Goal: Complete application form

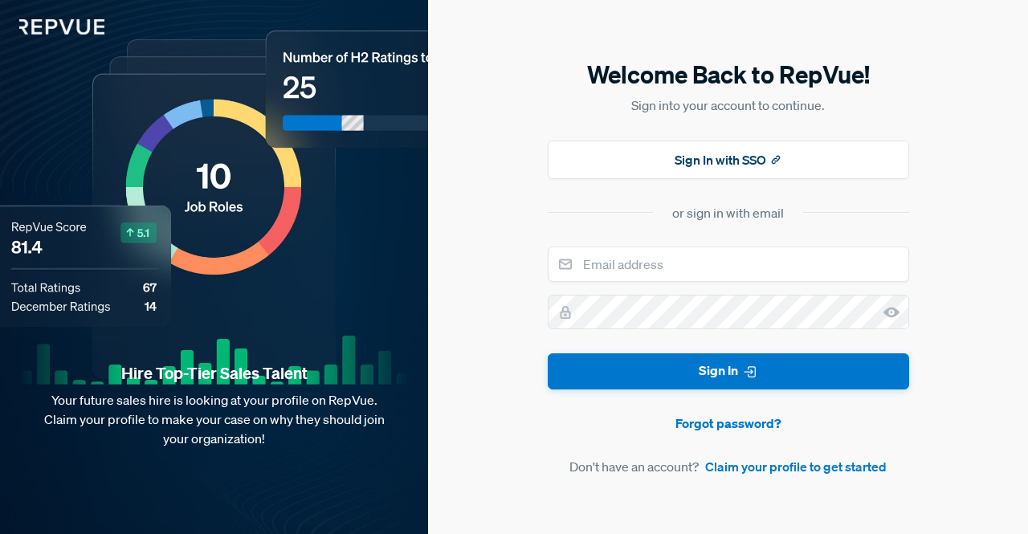
type input "[EMAIL_ADDRESS][DOMAIN_NAME]"
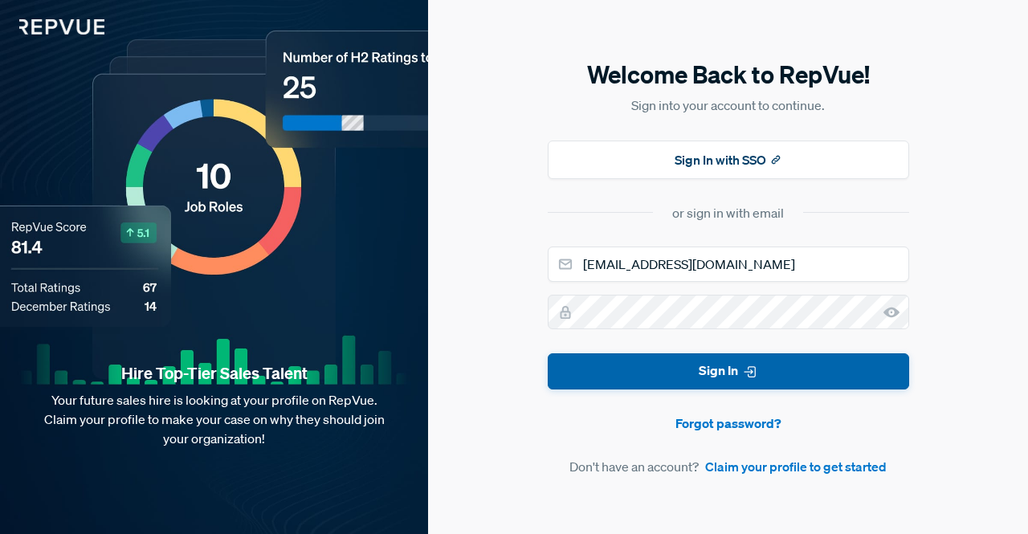
click at [734, 368] on button "Sign In" at bounding box center [728, 371] width 361 height 36
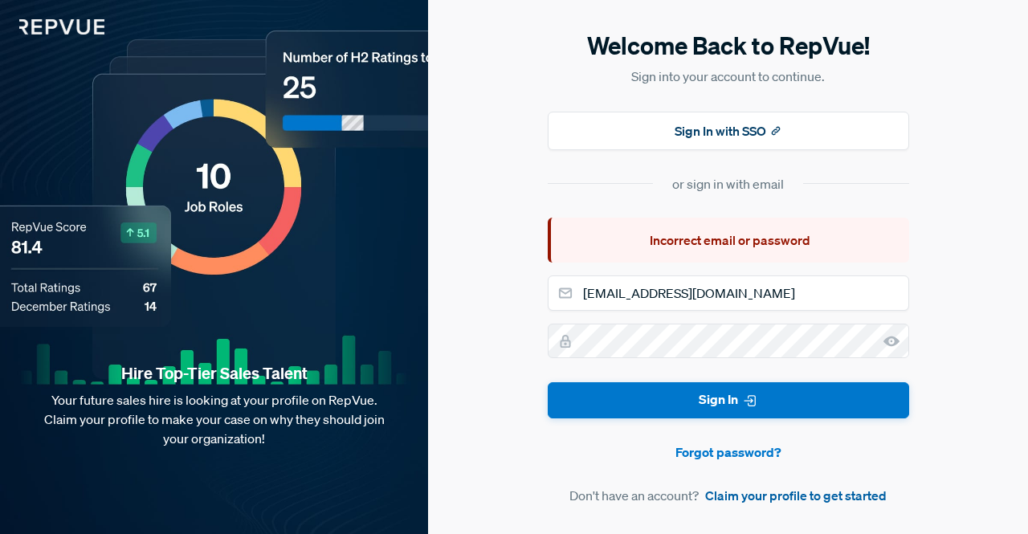
click at [811, 494] on link "Claim your profile to get started" at bounding box center [795, 495] width 181 height 19
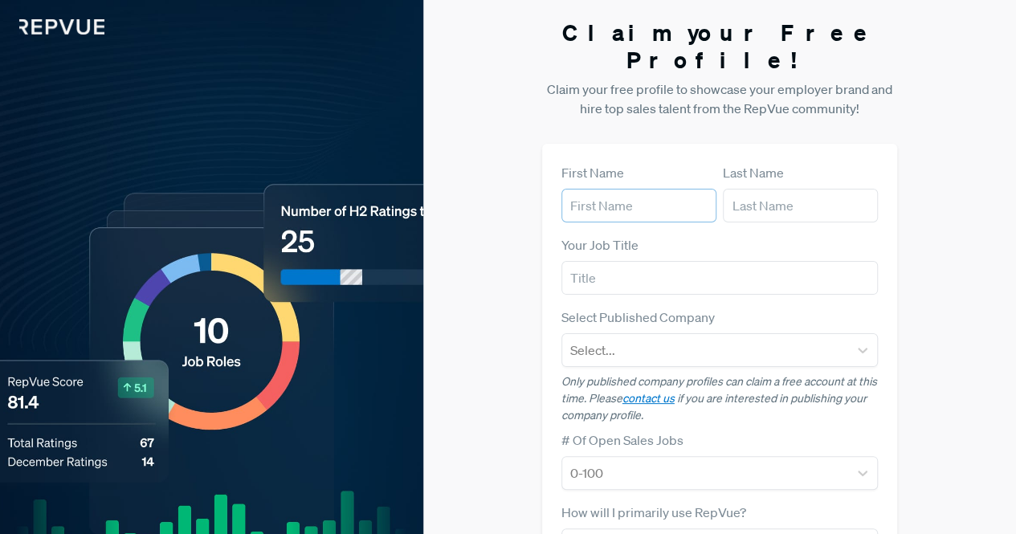
click at [589, 189] on input "text" at bounding box center [638, 206] width 155 height 34
type input "Dynamic"
type input "Netsoft"
type input "Dynamic Netsoft"
type input "[EMAIL_ADDRESS][DOMAIN_NAME]"
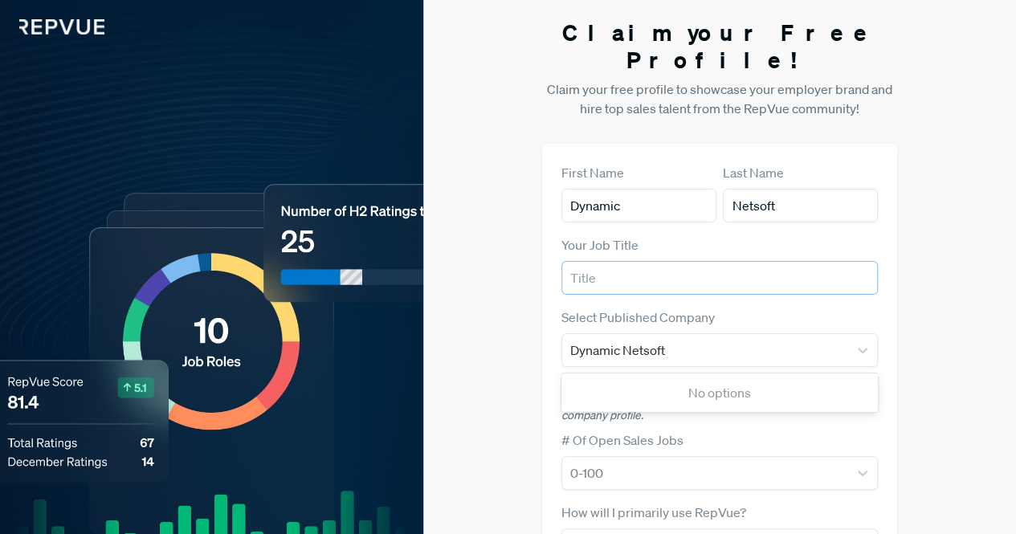
click at [630, 261] on input "text" at bounding box center [719, 278] width 317 height 34
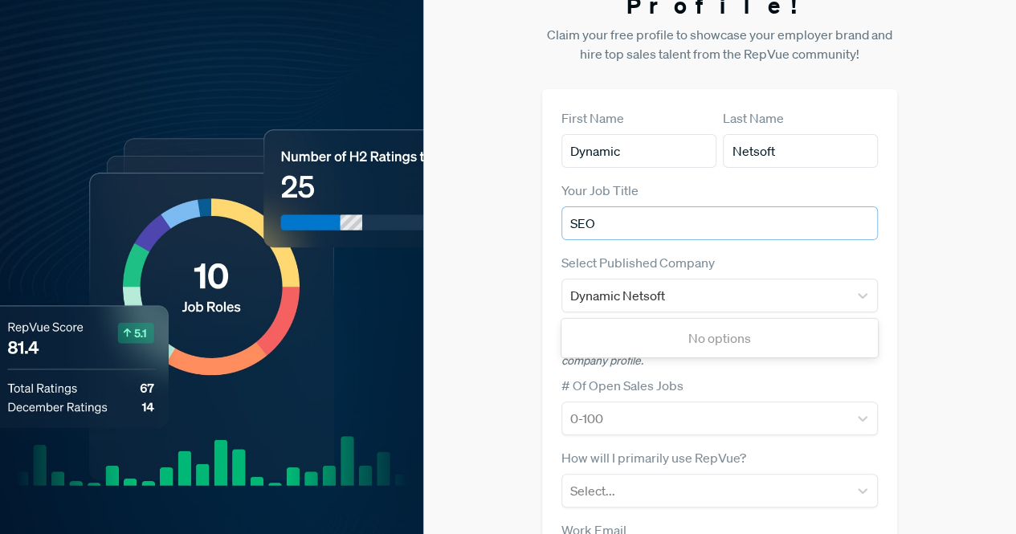
scroll to position [80, 0]
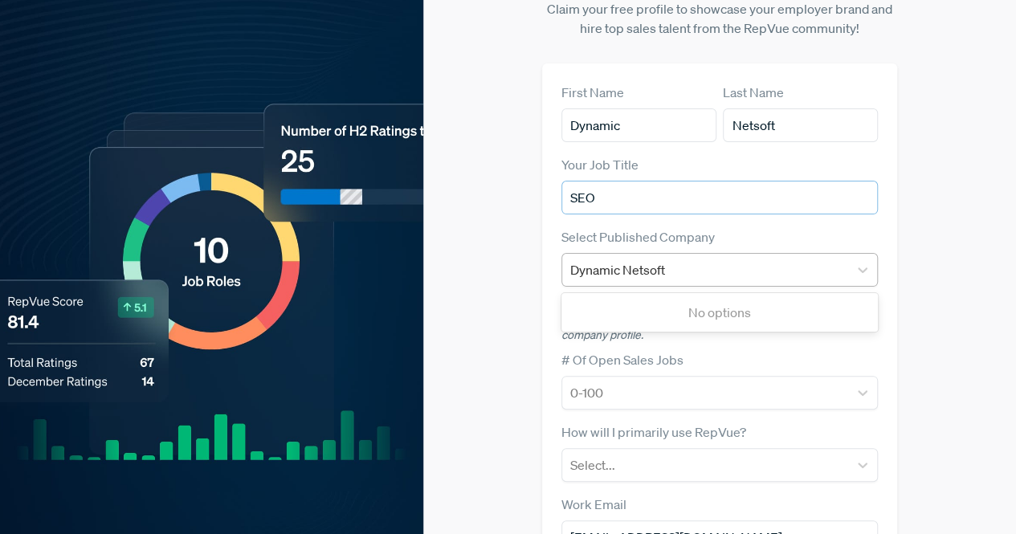
type input "SEO"
click at [750, 259] on div "Dynamic Netsoft" at bounding box center [705, 270] width 271 height 22
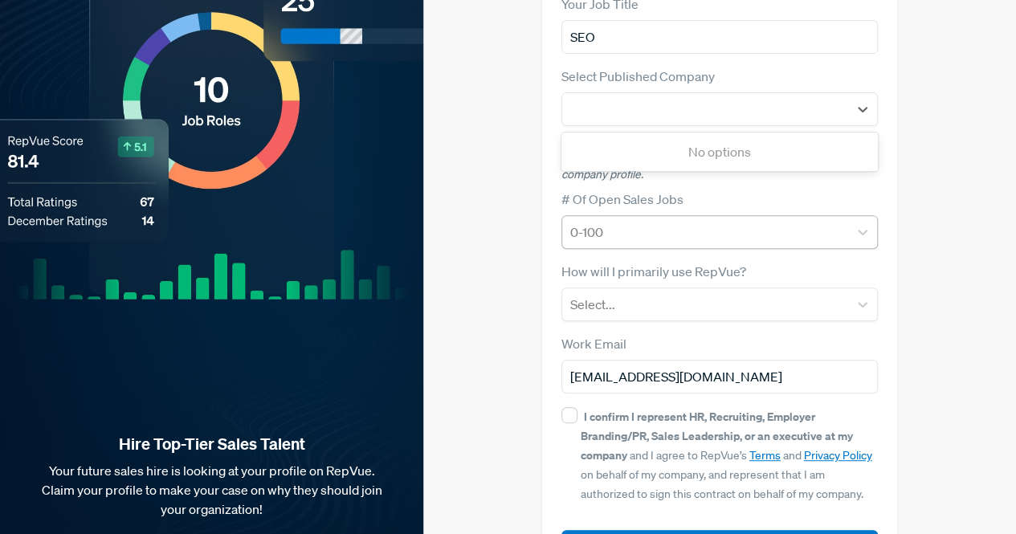
click at [607, 221] on div at bounding box center [705, 232] width 271 height 22
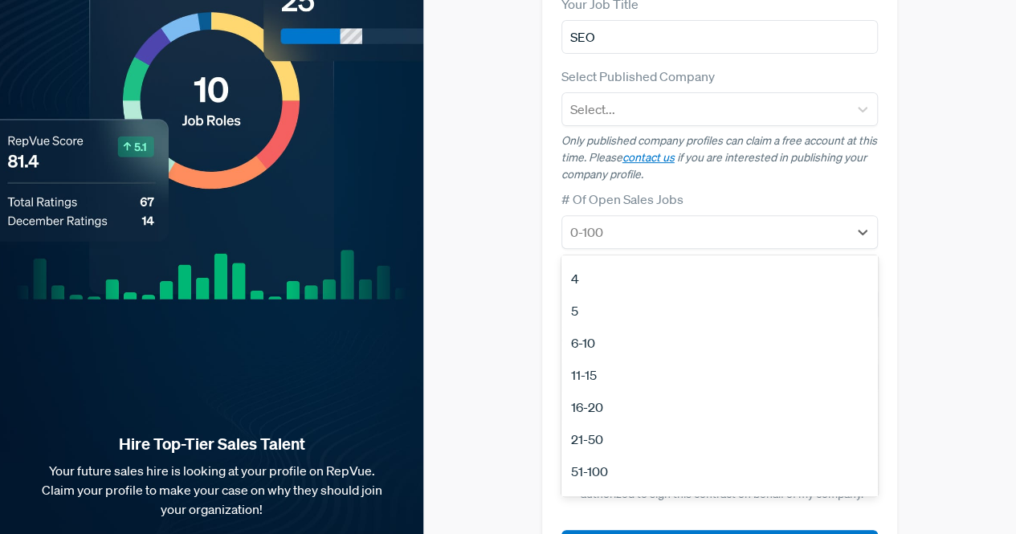
scroll to position [151, 0]
click at [601, 397] on div "51-100" at bounding box center [719, 413] width 317 height 32
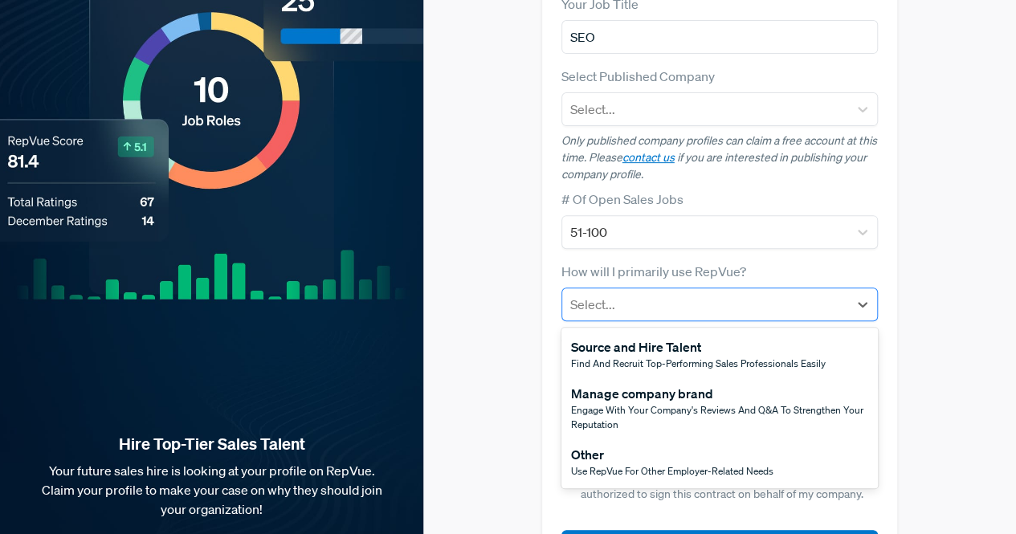
click at [609, 293] on div at bounding box center [705, 304] width 271 height 22
click at [613, 464] on span "Use RepVue for other employer-related needs" at bounding box center [672, 471] width 202 height 14
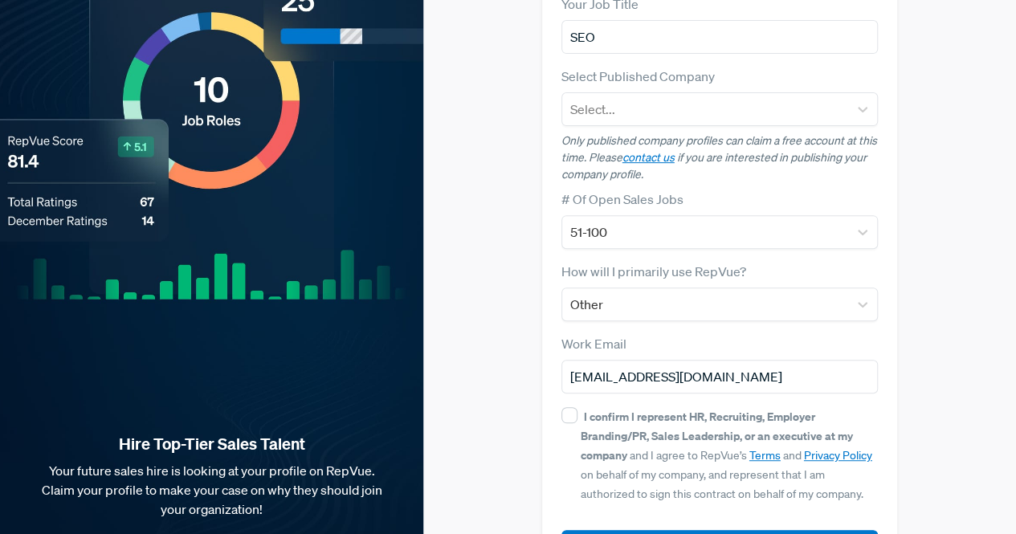
click at [581, 406] on div "I confirm I represent HR, Recruiting, Employer Branding/PR, Sales Leadership, o…" at bounding box center [730, 454] width 298 height 96
click at [577, 407] on input "I confirm I represent HR, Recruiting, Employer Branding/PR, Sales Leadership, o…" at bounding box center [569, 415] width 16 height 16
checkbox input "true"
click at [617, 360] on input "[EMAIL_ADDRESS][DOMAIN_NAME]" at bounding box center [719, 377] width 317 height 34
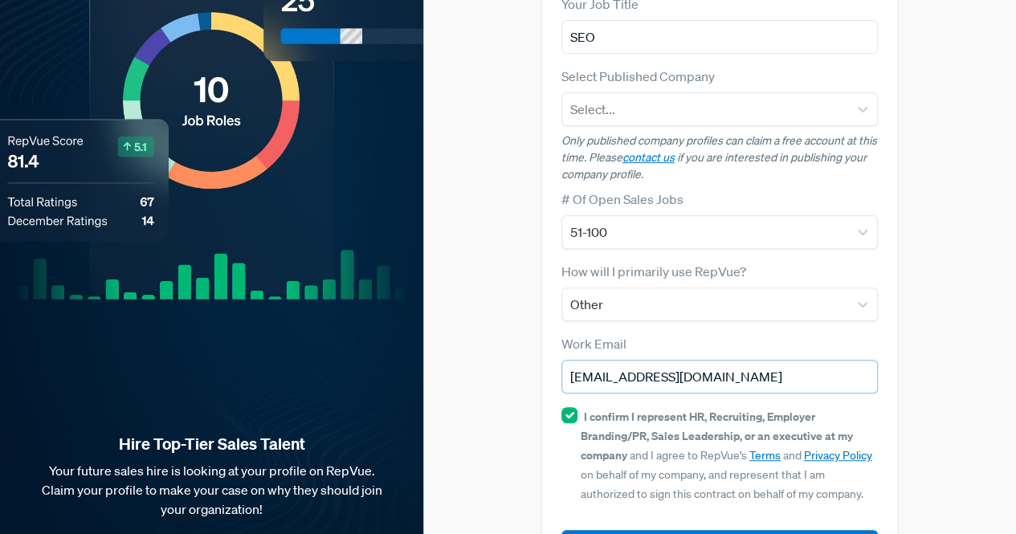
click at [617, 360] on input "[EMAIL_ADDRESS][DOMAIN_NAME]" at bounding box center [719, 377] width 317 height 34
click at [617, 360] on input "email" at bounding box center [719, 377] width 317 height 34
type input "[EMAIL_ADDRESS][DOMAIN_NAME]"
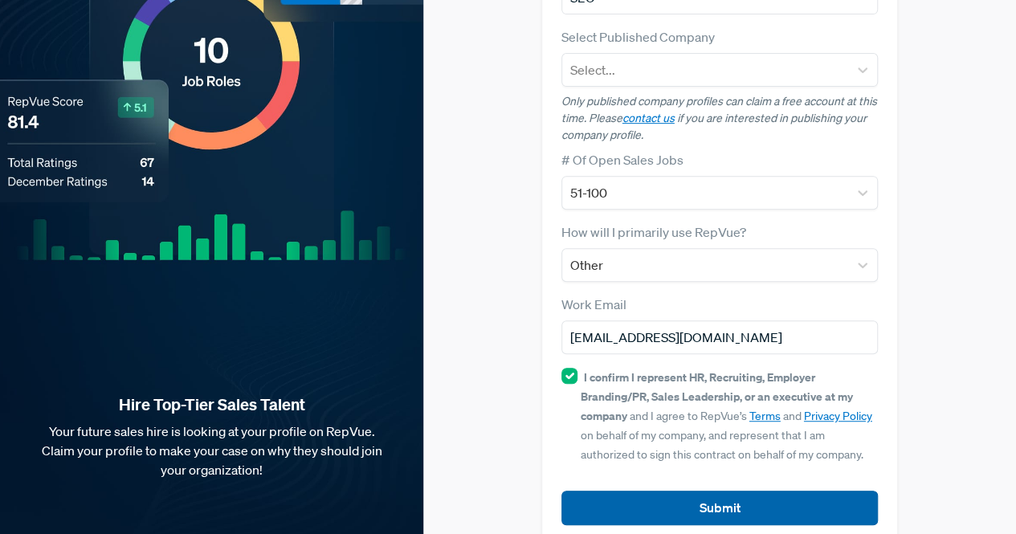
click at [679, 491] on button "Submit" at bounding box center [719, 508] width 317 height 35
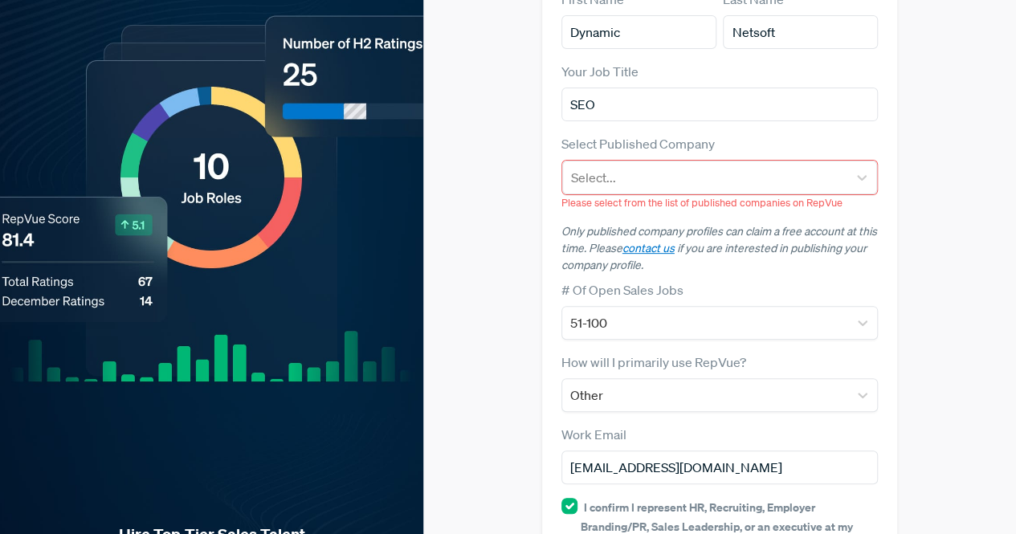
scroll to position [63, 0]
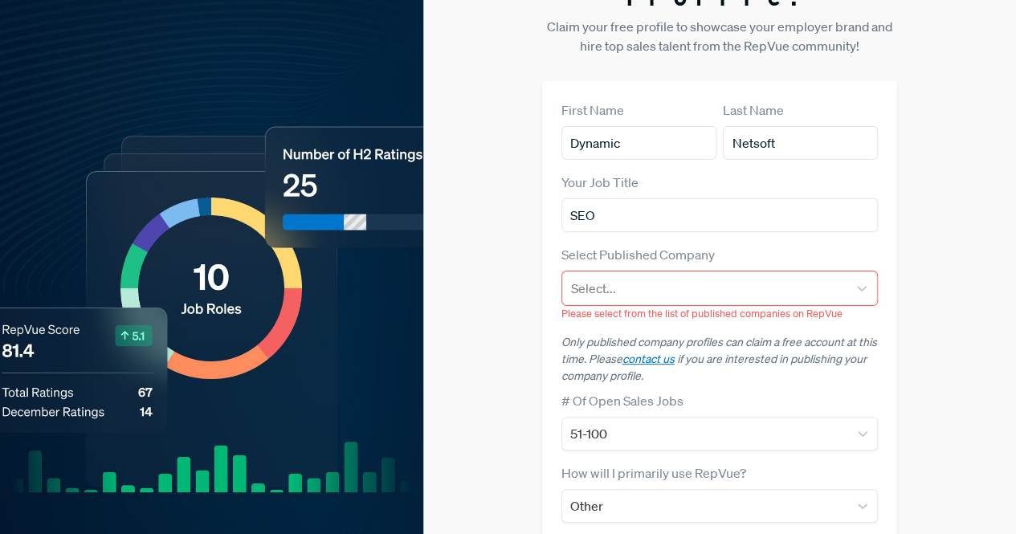
click at [633, 306] on p "Please select from the list of published companies on RepVue" at bounding box center [719, 313] width 317 height 15
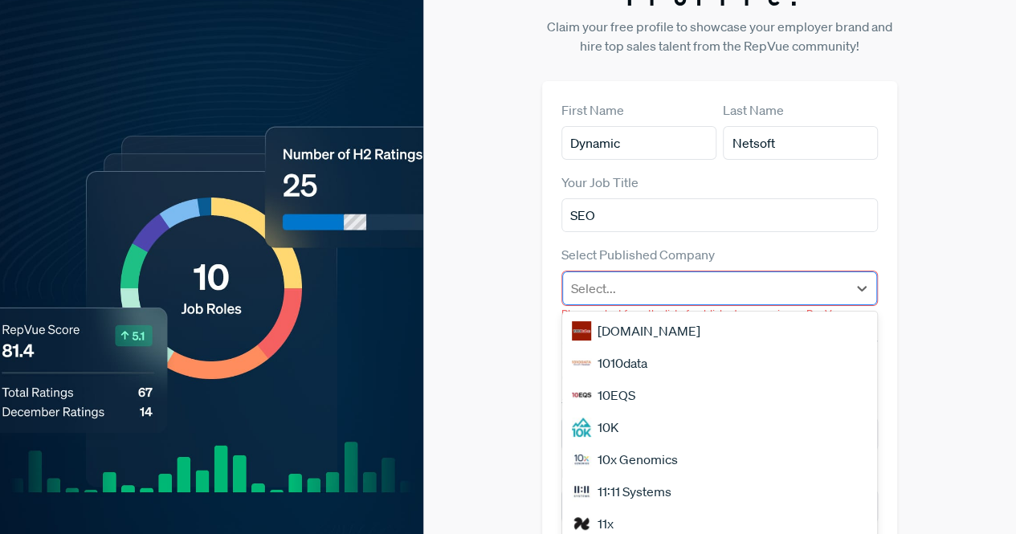
click at [634, 277] on div at bounding box center [705, 288] width 269 height 22
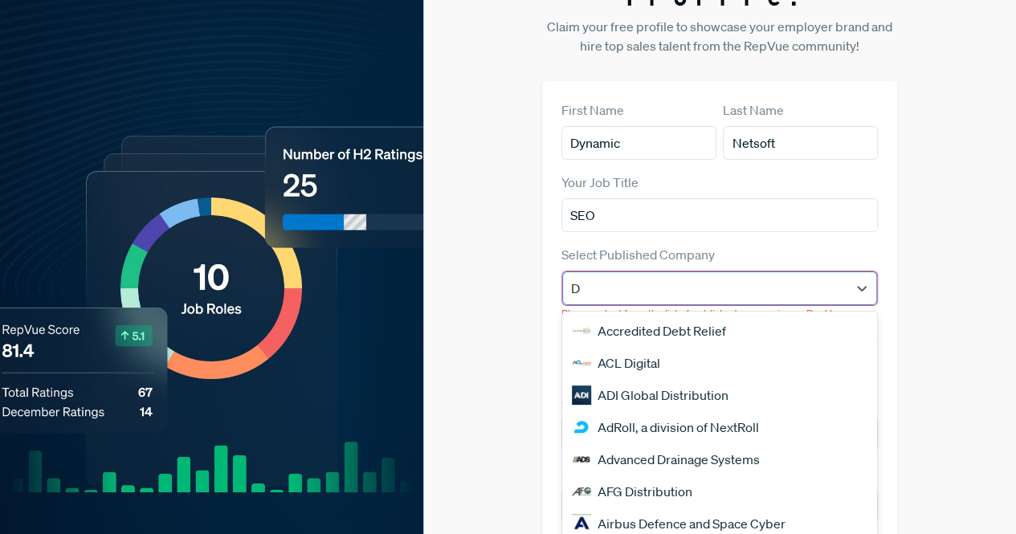
type input "Dynamic Netsoft"
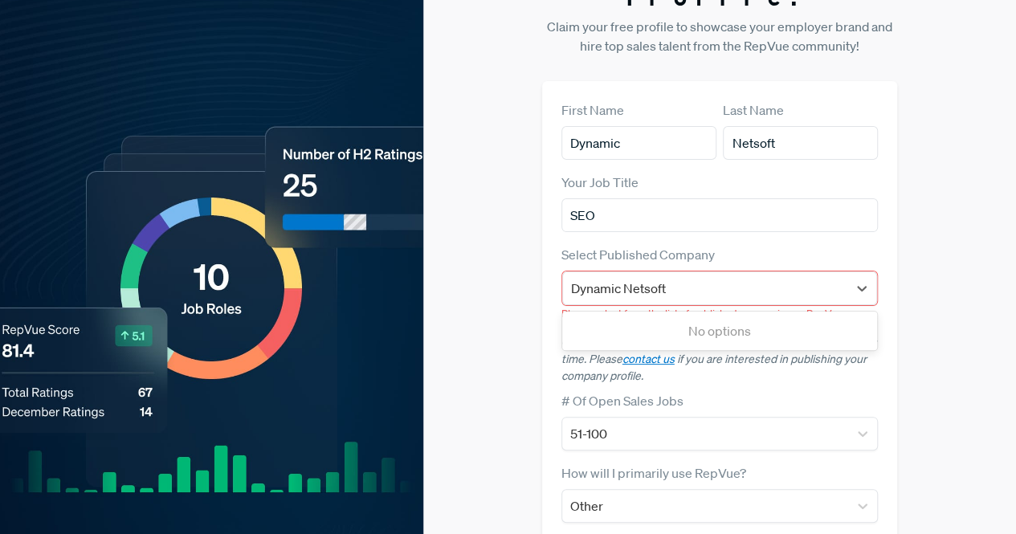
click at [662, 315] on div "No options" at bounding box center [720, 331] width 316 height 32
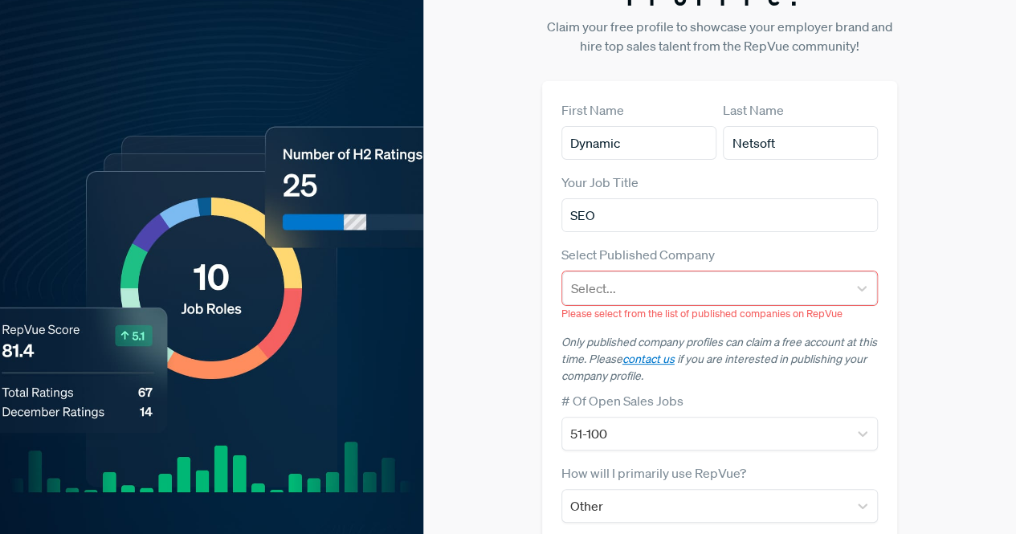
click at [518, 319] on div "Claim your Free Profile! Claim your free profile to showcase your employer bran…" at bounding box center [719, 370] width 593 height 867
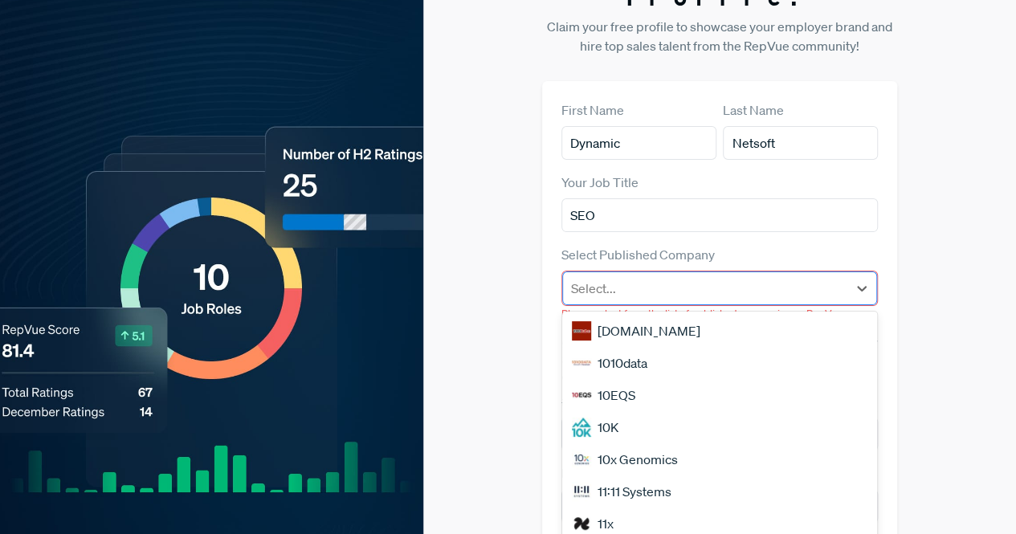
click at [666, 274] on div "Select..." at bounding box center [705, 288] width 285 height 29
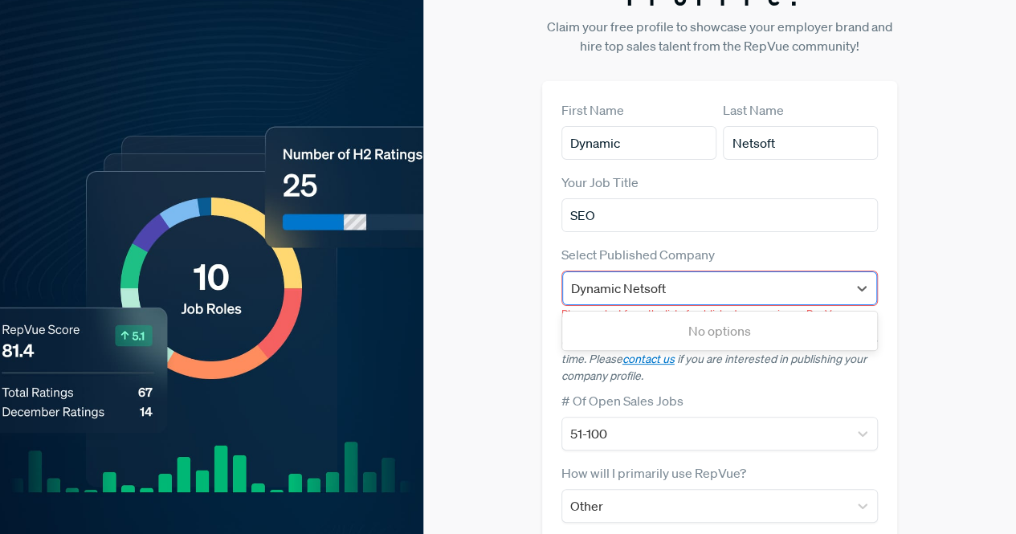
click at [618, 279] on input "Dynamic Netsoft" at bounding box center [619, 288] width 97 height 19
click at [625, 279] on input "Dynamic Netsoft" at bounding box center [621, 288] width 100 height 19
type input "Dynamic Netsoft"
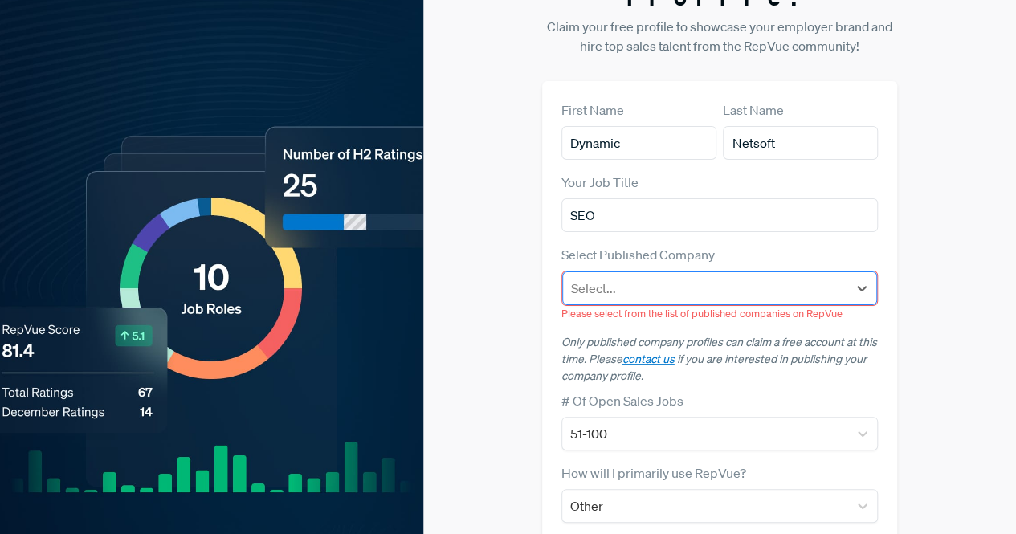
click at [684, 277] on div at bounding box center [705, 288] width 269 height 22
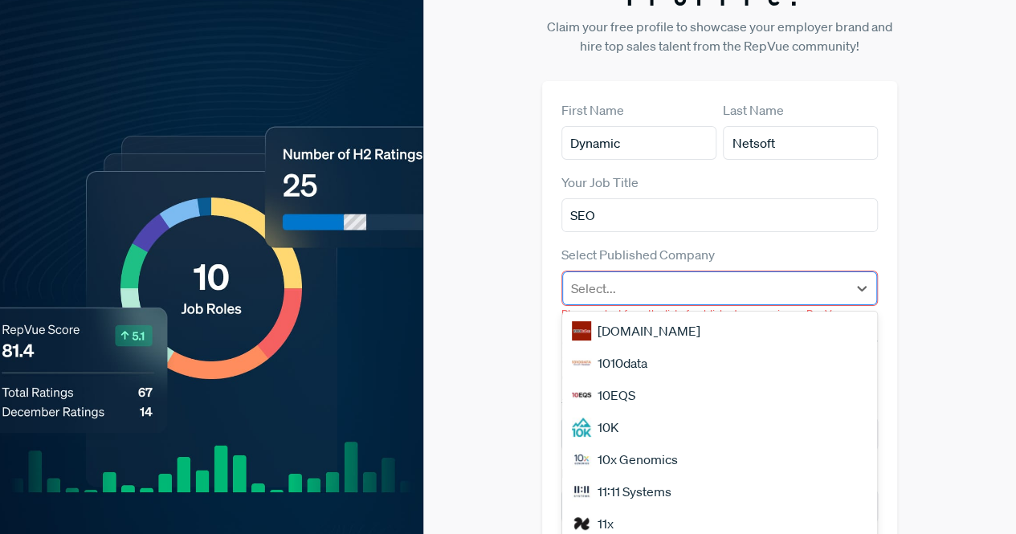
click at [646, 277] on div at bounding box center [705, 288] width 269 height 22
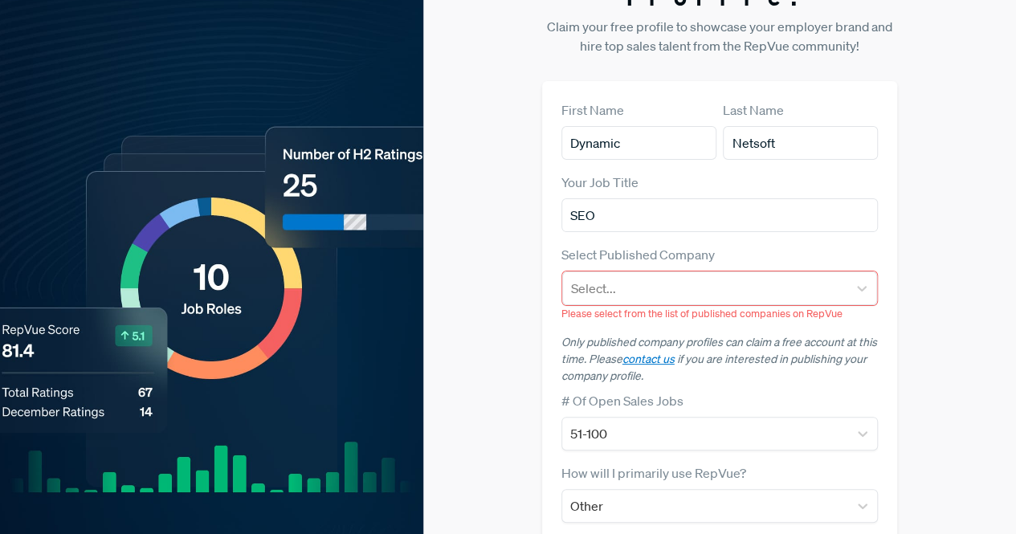
click at [893, 213] on div "First Name Dynamic Last Name Netsoft Your Job Title SEO Select Published Compan…" at bounding box center [720, 433] width 356 height 704
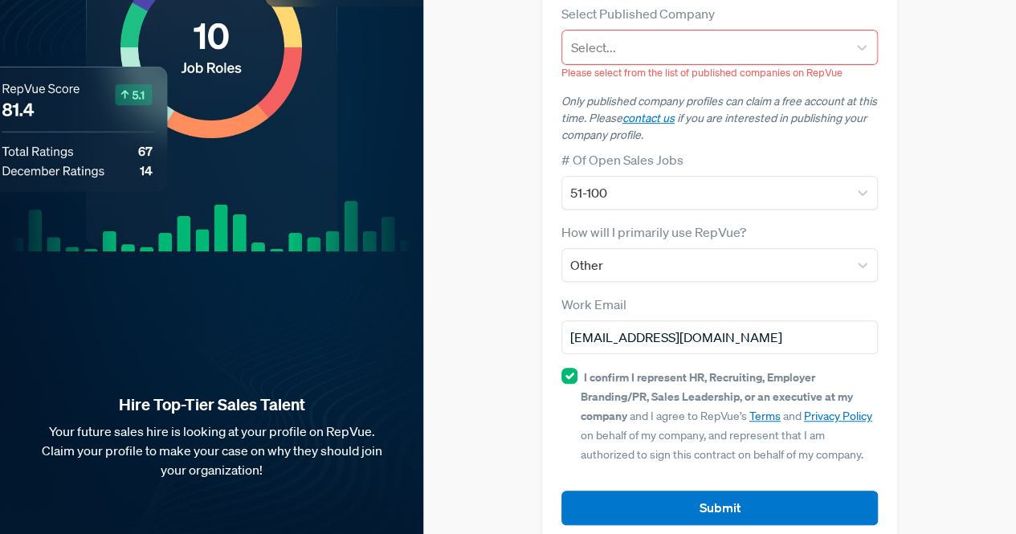
scroll to position [143, 0]
